Goal: Task Accomplishment & Management: Use online tool/utility

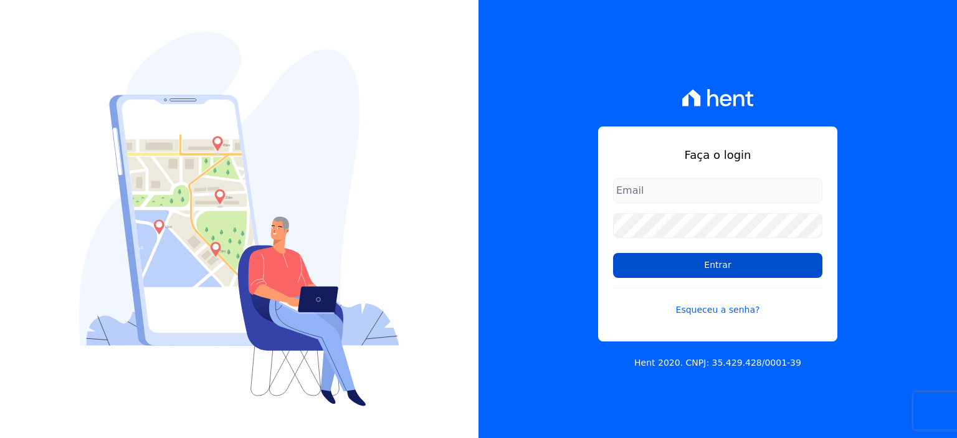
type input "[PERSON_NAME][EMAIL_ADDRESS][PERSON_NAME][DOMAIN_NAME]"
click at [713, 257] on input "Entrar" at bounding box center [717, 265] width 209 height 25
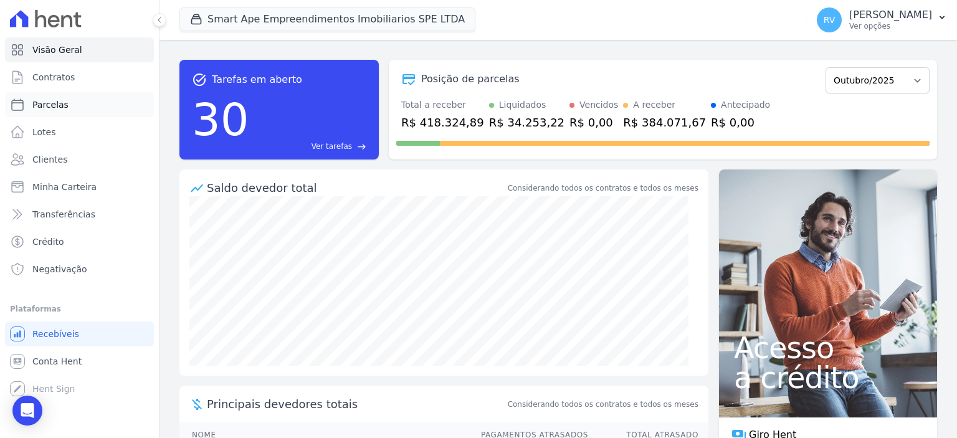
click at [72, 107] on link "Parcelas" at bounding box center [79, 104] width 149 height 25
select select
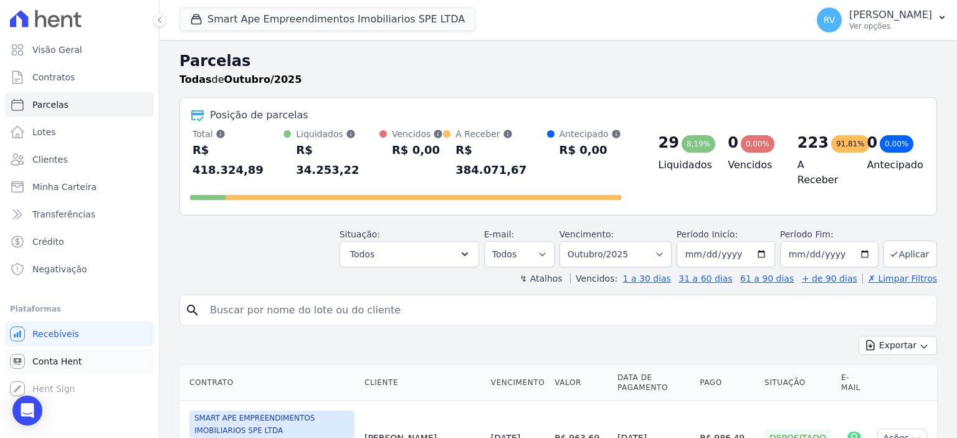
click at [101, 363] on link "Conta Hent" at bounding box center [79, 361] width 149 height 25
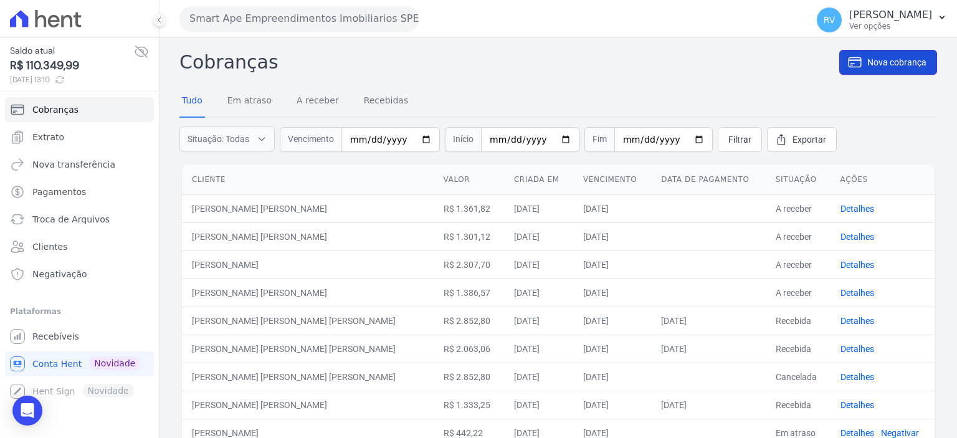
click at [867, 56] on span "Nova cobrança" at bounding box center [896, 62] width 59 height 12
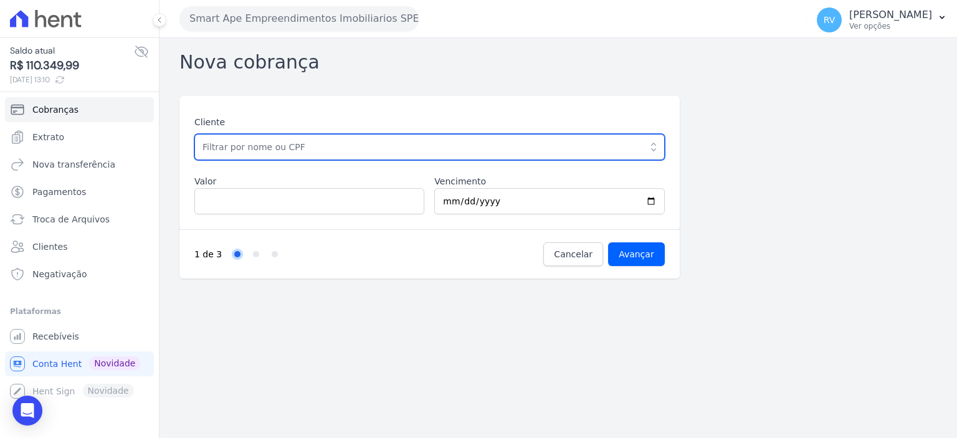
click at [348, 140] on input "text" at bounding box center [429, 147] width 470 height 26
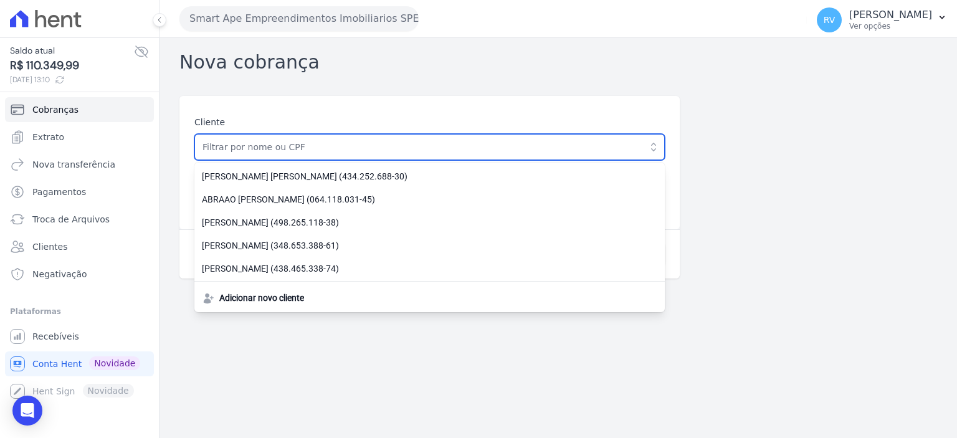
paste input "DAVI [PERSON_NAME]"
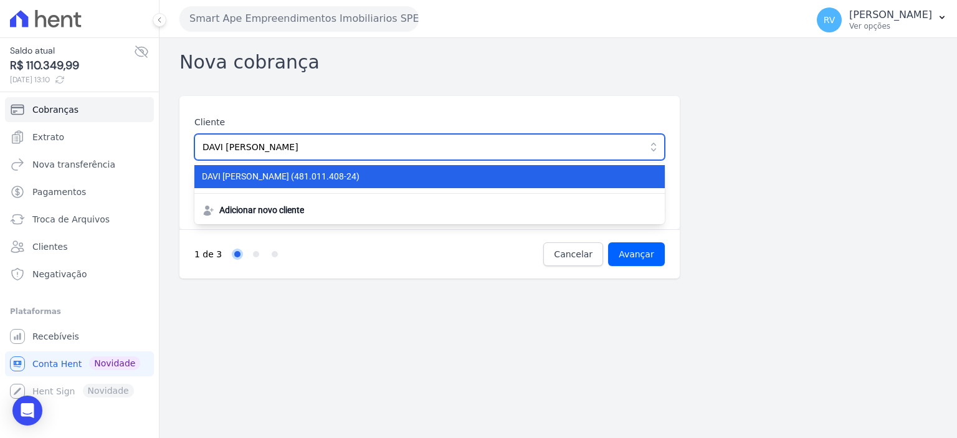
type input "DAVI [PERSON_NAME]"
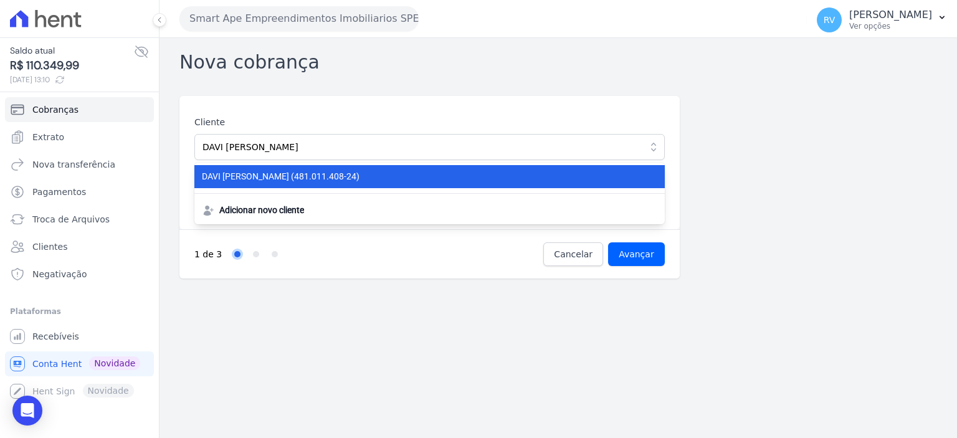
click at [321, 176] on span "DAVI FERNANDO BARBOZA LOPES (481.011.408-24)" at bounding box center [422, 176] width 441 height 13
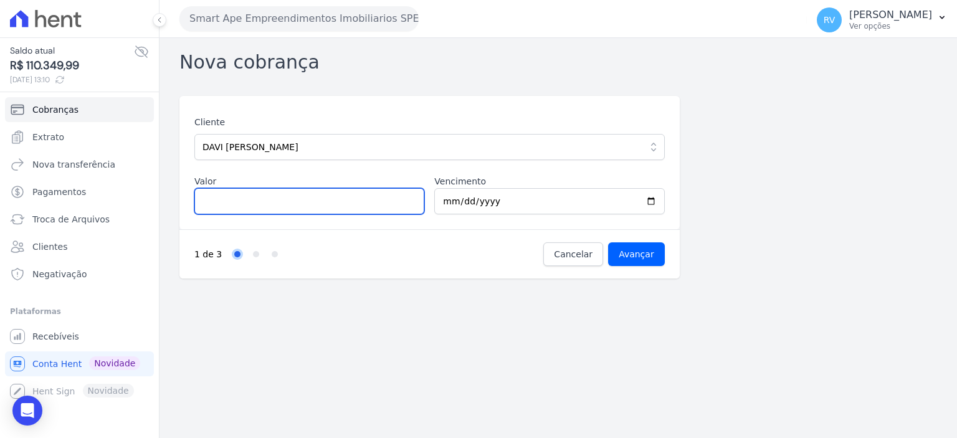
click at [298, 206] on input "Valor" at bounding box center [309, 201] width 230 height 26
type input "1516.00"
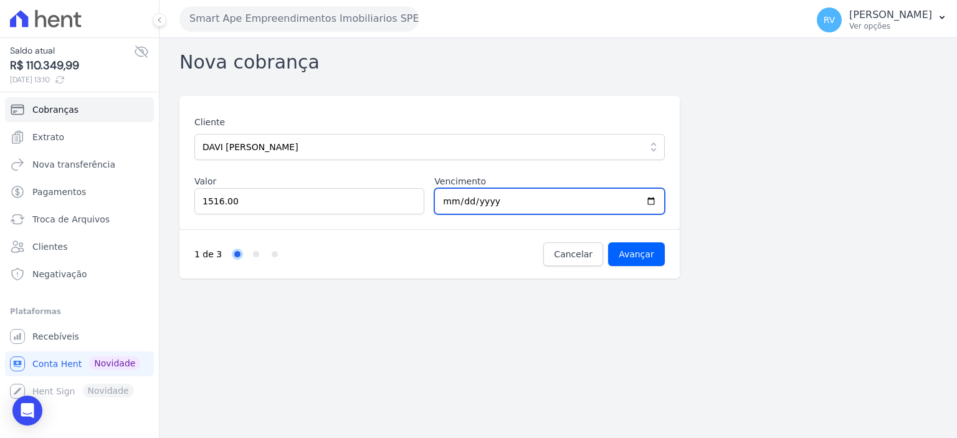
click at [650, 201] on input "2025-10-04" at bounding box center [549, 201] width 230 height 26
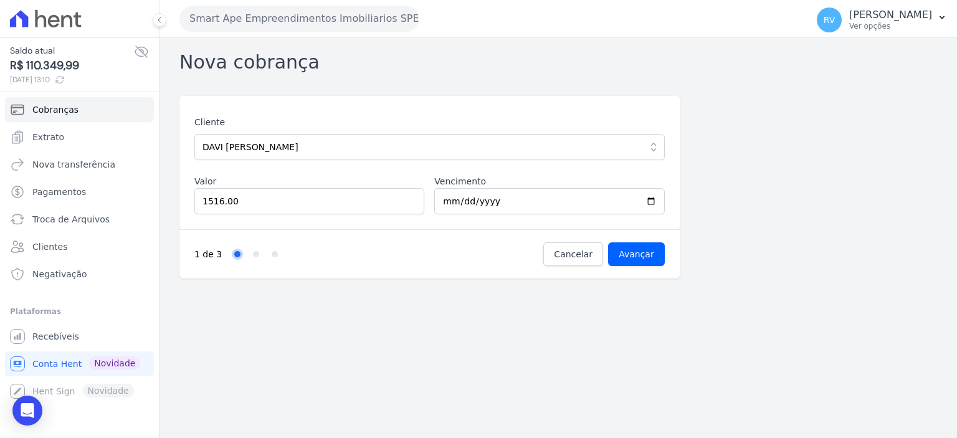
click at [656, 297] on div "Nova cobrança Cliente DAVI FERNANDO BARBOZA LOPES DAVI FERNANDO BARBOZA LOPES (…" at bounding box center [559, 238] width 798 height 400
click at [631, 244] on input "Avançar" at bounding box center [636, 254] width 57 height 24
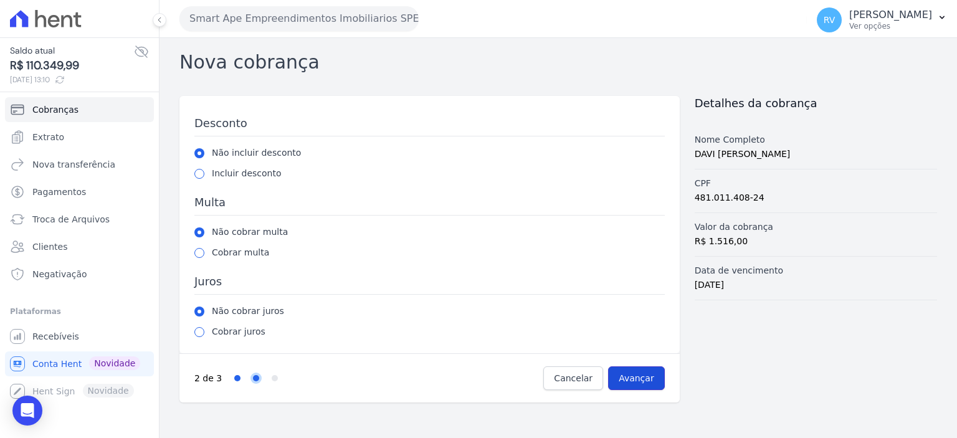
click at [660, 378] on input "Avançar" at bounding box center [636, 378] width 57 height 24
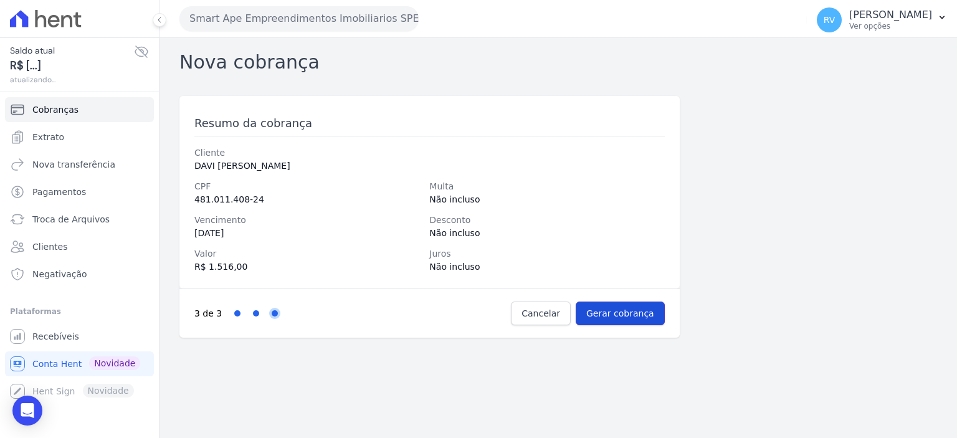
click at [642, 319] on input "Gerar cobrança" at bounding box center [620, 314] width 89 height 24
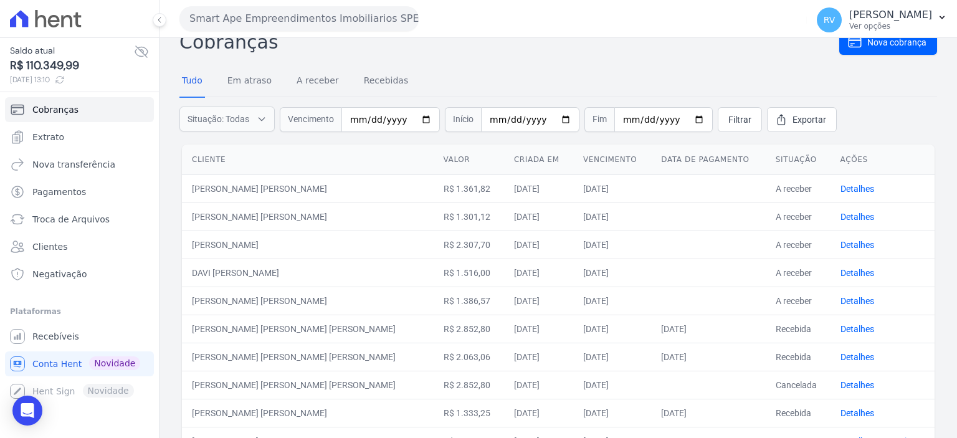
scroll to position [125, 0]
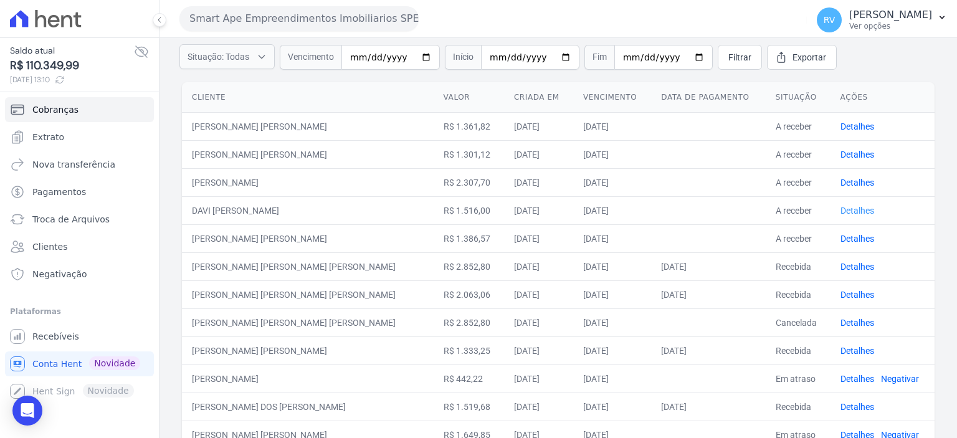
click at [841, 210] on link "Detalhes" at bounding box center [858, 211] width 34 height 10
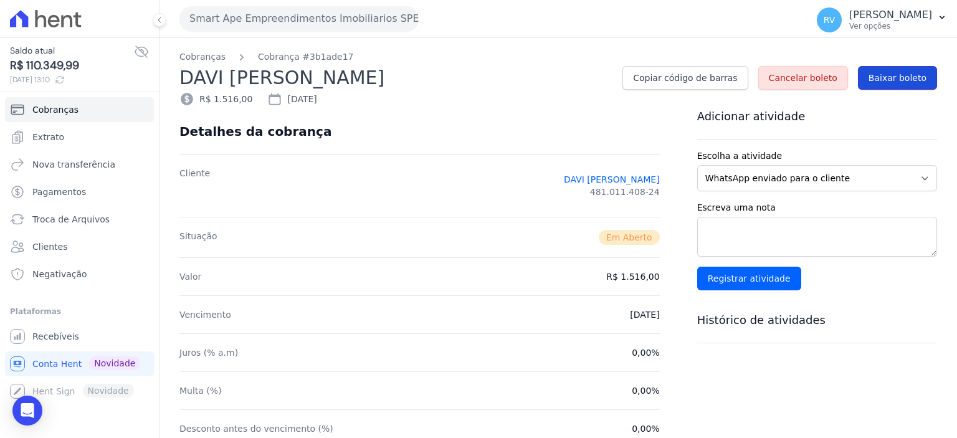
click at [900, 80] on span "Baixar boleto" at bounding box center [898, 78] width 58 height 12
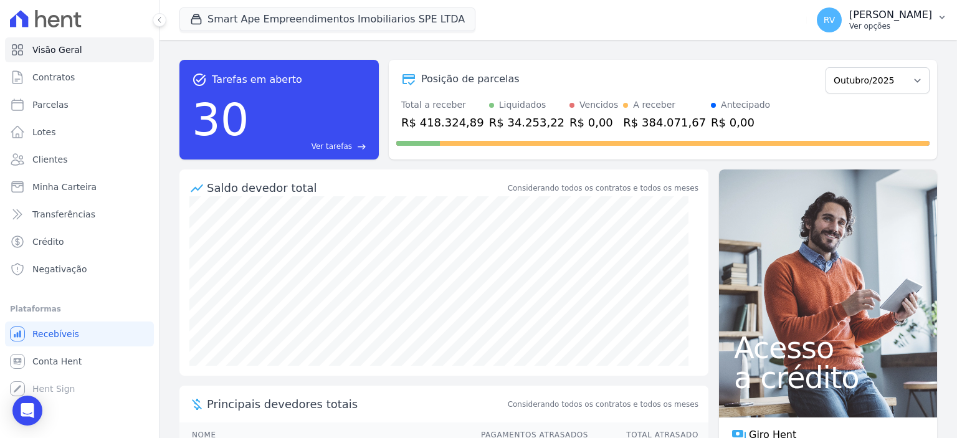
click at [880, 27] on p "Ver opções" at bounding box center [890, 26] width 83 height 10
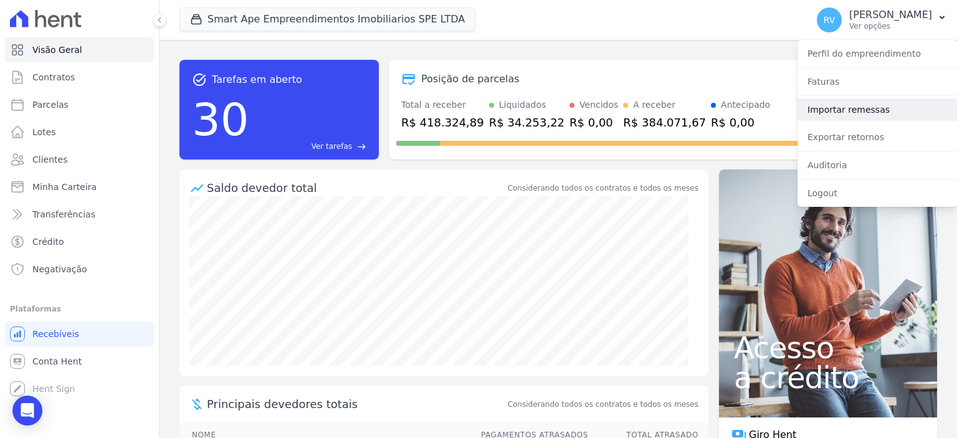
click at [842, 118] on link "Importar remessas" at bounding box center [878, 109] width 160 height 22
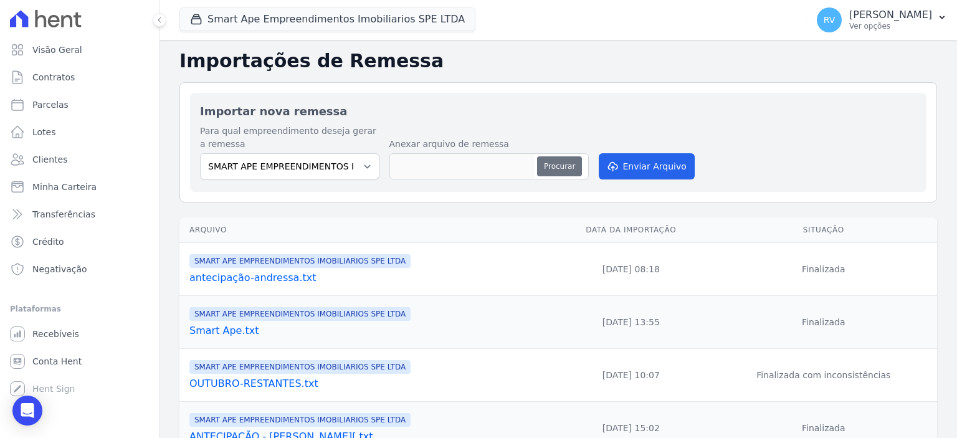
click at [571, 163] on button "Procurar" at bounding box center [559, 166] width 45 height 20
click at [555, 171] on button "Procurar" at bounding box center [559, 166] width 45 height 20
type input "ANTECIPAÇÃO HIAGO.txt"
click at [646, 164] on button "Enviar Arquivo" at bounding box center [647, 166] width 96 height 26
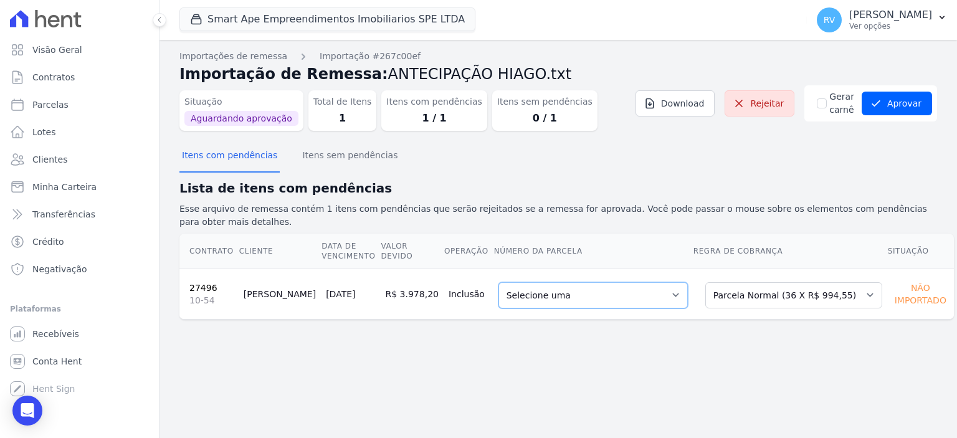
click at [623, 292] on select "Selecione uma 7 - 20/11/2025 - R$ 994,55 - Agendado 8 - 20/12/2025 - R$ 994,55 …" at bounding box center [592, 295] width 189 height 26
click at [898, 107] on button "Aprovar" at bounding box center [897, 104] width 70 height 24
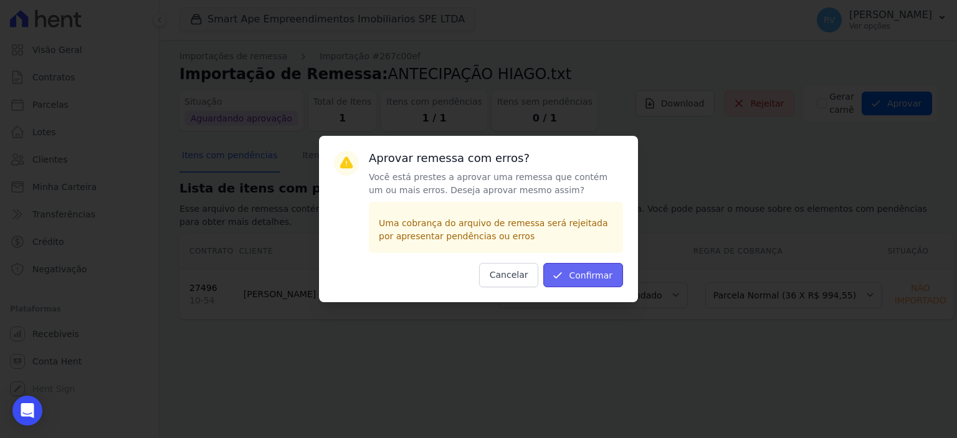
click at [571, 272] on button "Confirmar" at bounding box center [583, 275] width 80 height 24
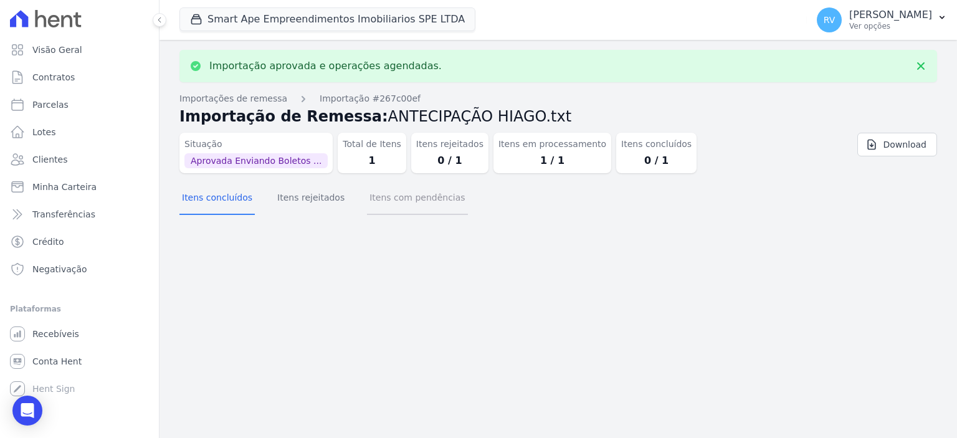
click at [396, 204] on button "Itens com pendências" at bounding box center [417, 199] width 100 height 32
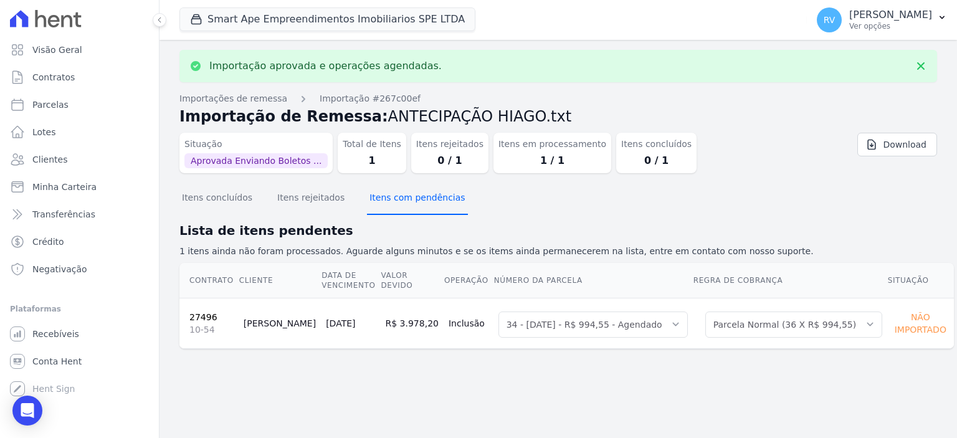
click at [369, 214] on button "Itens com pendências" at bounding box center [417, 199] width 100 height 32
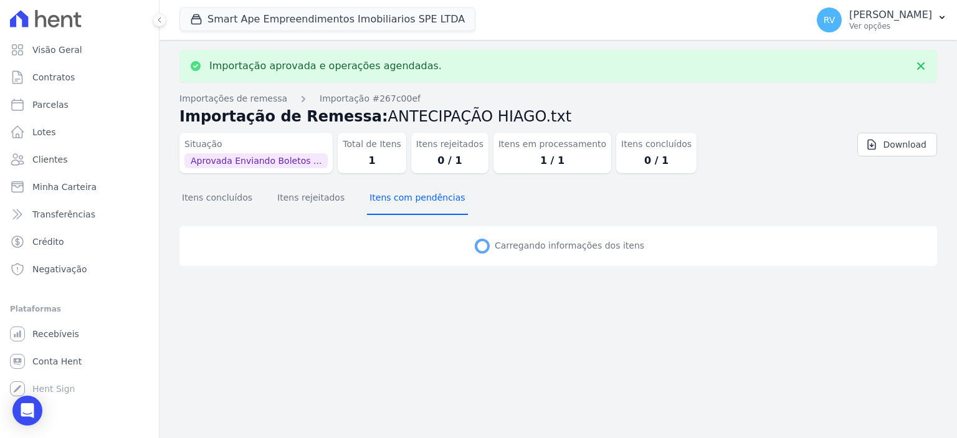
click at [376, 201] on button "Itens com pendências" at bounding box center [417, 199] width 100 height 32
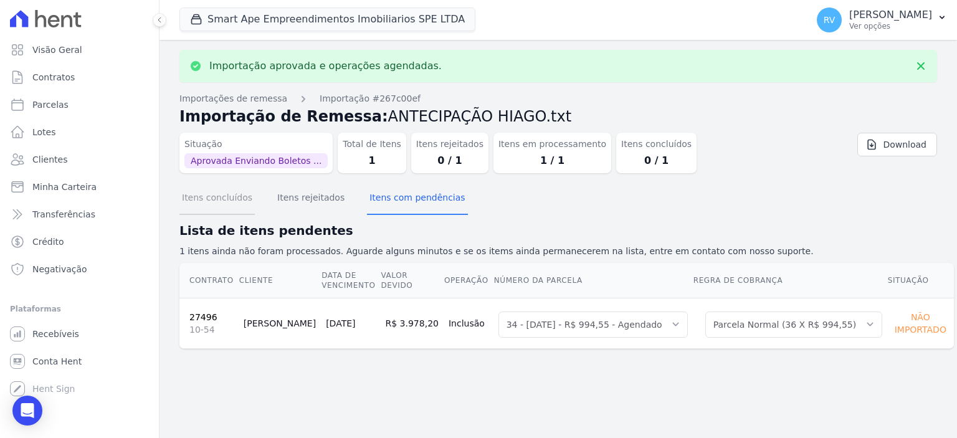
click at [223, 204] on button "Itens concluídos" at bounding box center [216, 199] width 75 height 32
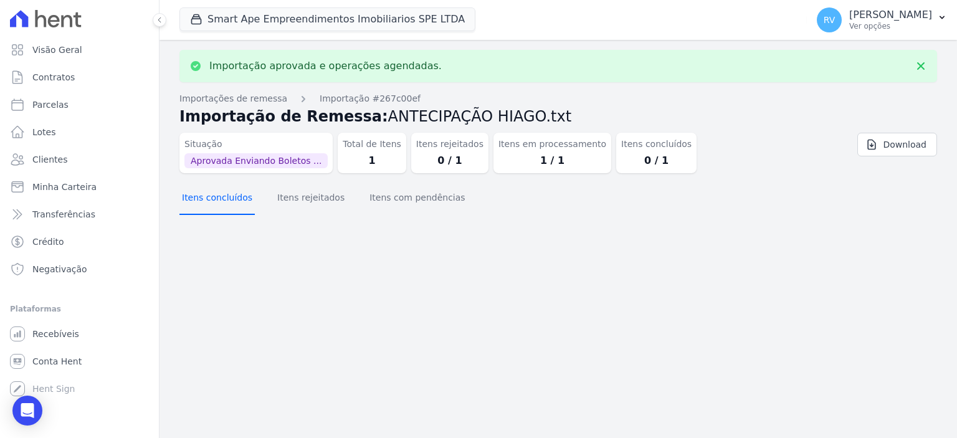
click at [231, 206] on button "Itens concluídos" at bounding box center [216, 199] width 75 height 32
click at [378, 197] on button "Itens com pendências" at bounding box center [417, 199] width 100 height 32
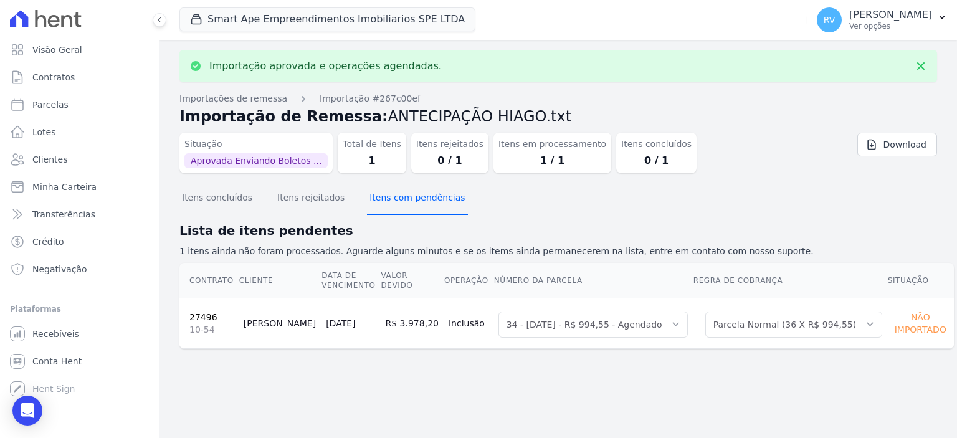
click at [367, 195] on button "Itens com pendências" at bounding box center [417, 199] width 100 height 32
click at [372, 198] on button "Itens com pendências" at bounding box center [417, 199] width 100 height 32
click at [376, 199] on button "Itens com pendências" at bounding box center [417, 199] width 100 height 32
click at [378, 191] on button "Itens com pendências" at bounding box center [417, 199] width 100 height 32
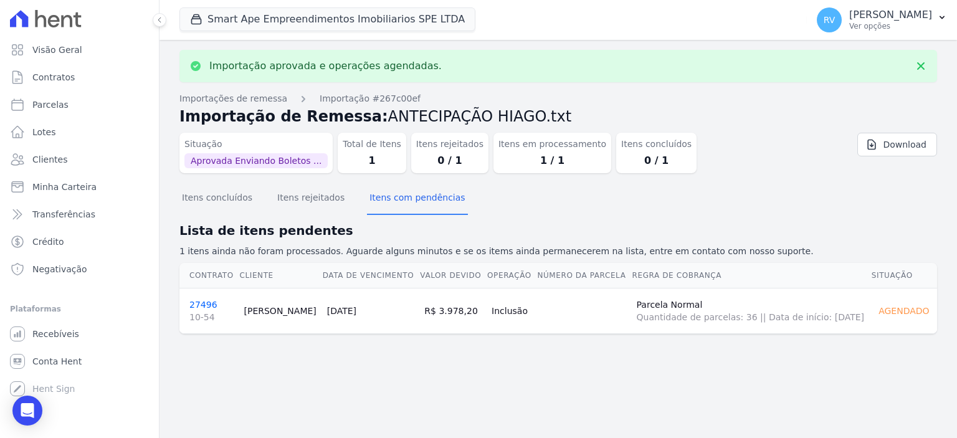
click at [208, 309] on link "27496 10-54" at bounding box center [211, 312] width 45 height 24
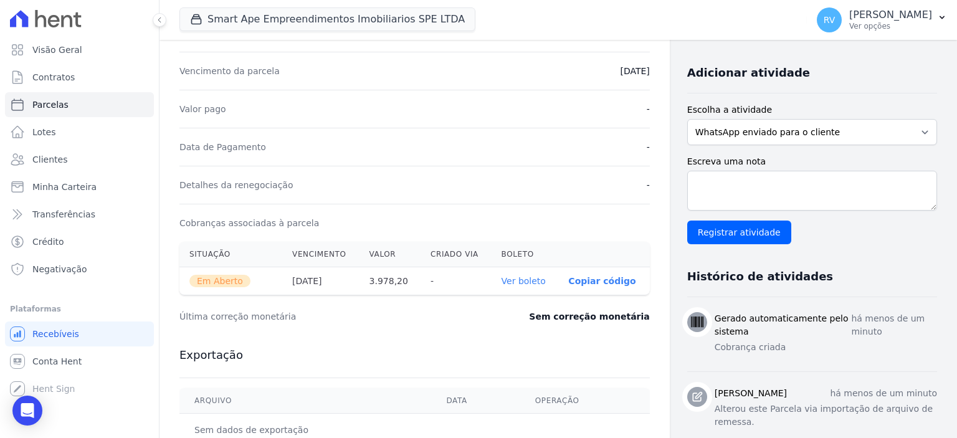
scroll to position [249, 0]
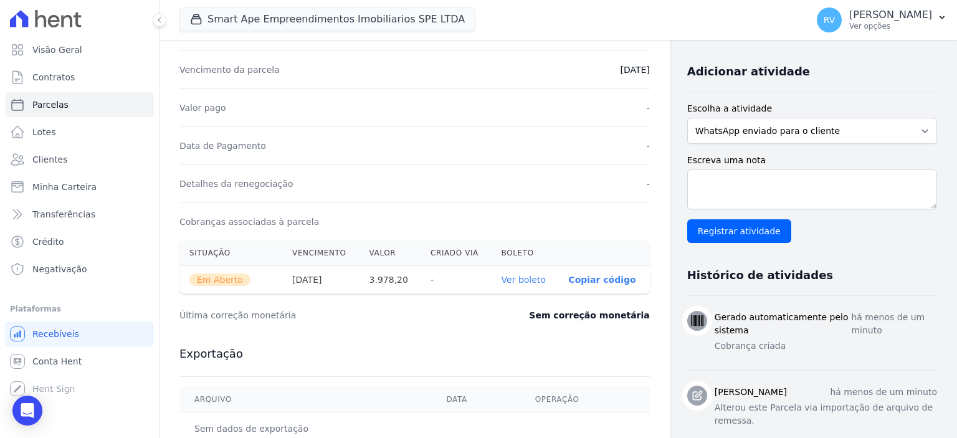
click at [512, 275] on link "Ver boleto" at bounding box center [524, 280] width 44 height 10
